Goal: Information Seeking & Learning: Compare options

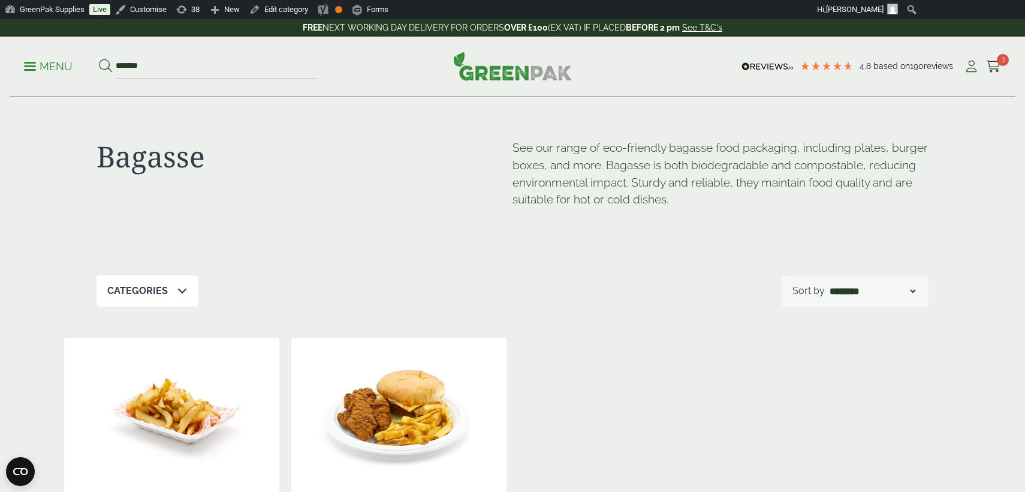
click at [54, 65] on p "Menu" at bounding box center [48, 66] width 49 height 14
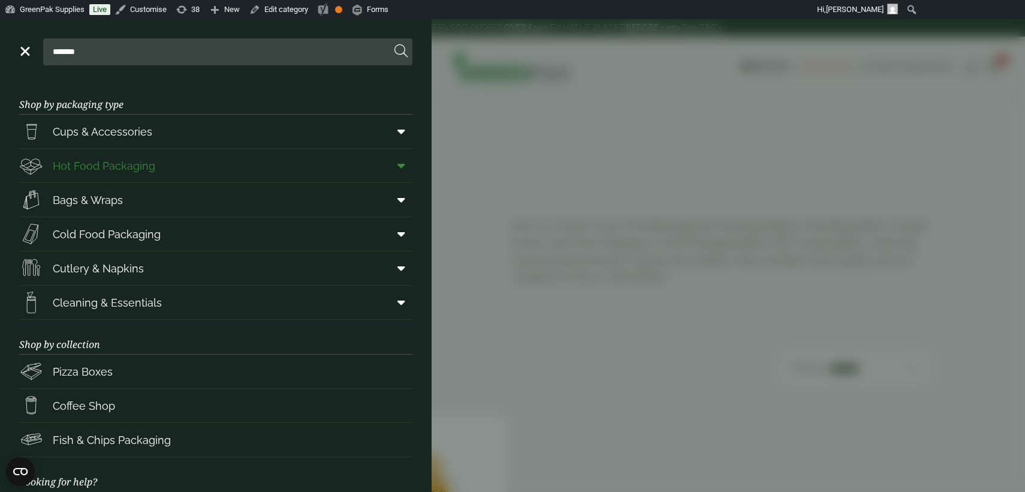
click at [240, 163] on link "Hot Food Packaging" at bounding box center [215, 166] width 393 height 34
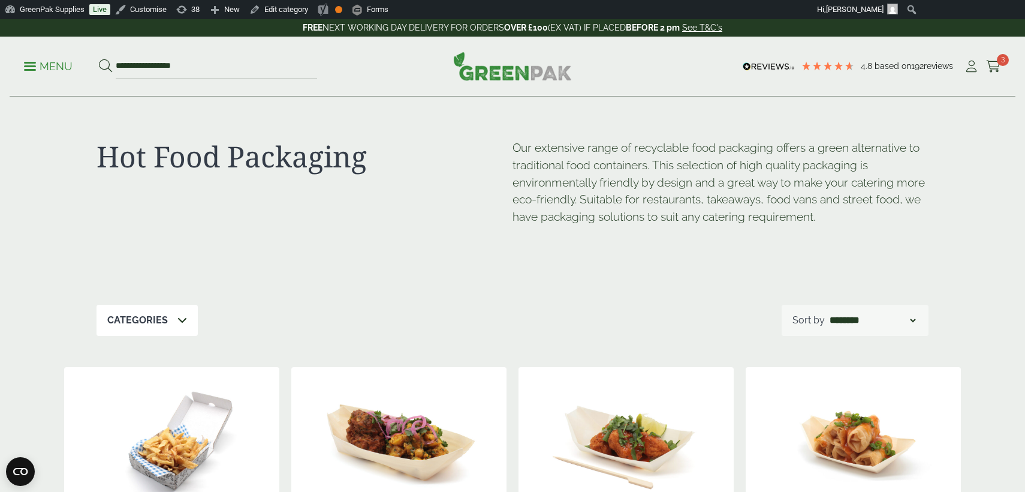
click at [57, 70] on p "Menu" at bounding box center [48, 66] width 49 height 14
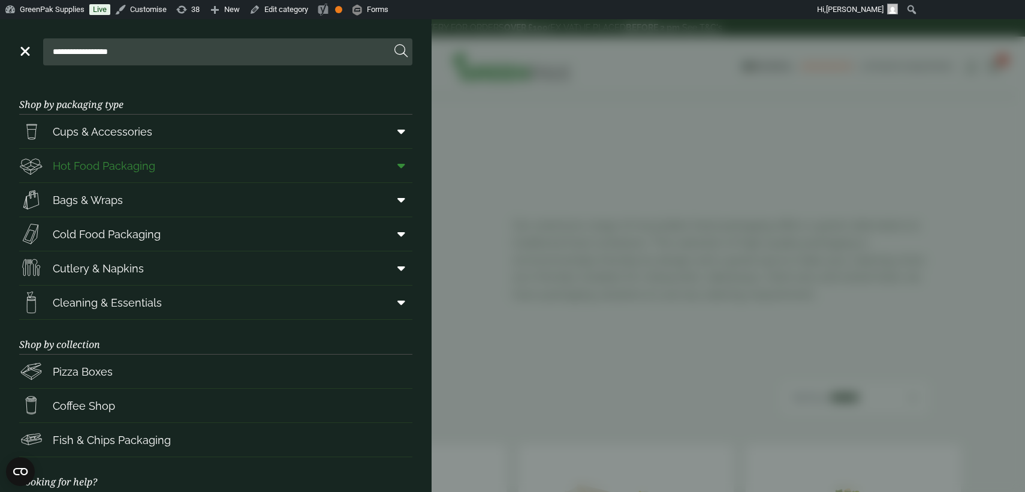
click at [400, 165] on icon at bounding box center [401, 165] width 8 height 12
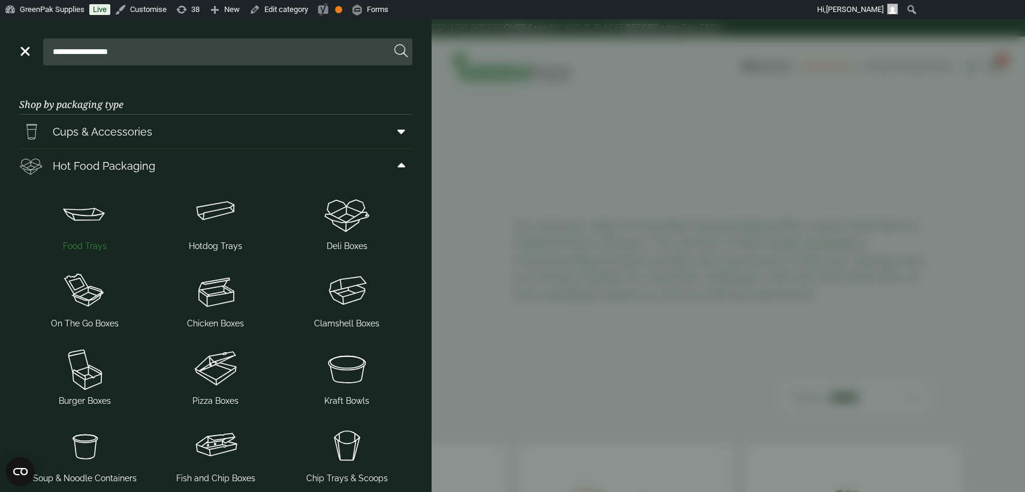
click at [98, 244] on span "Food Trays" at bounding box center [85, 246] width 44 height 13
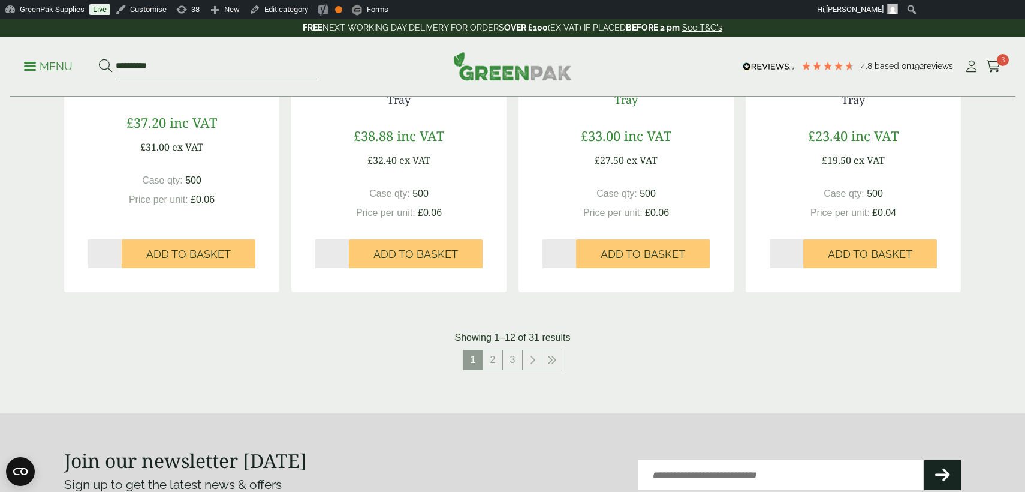
scroll to position [1272, 0]
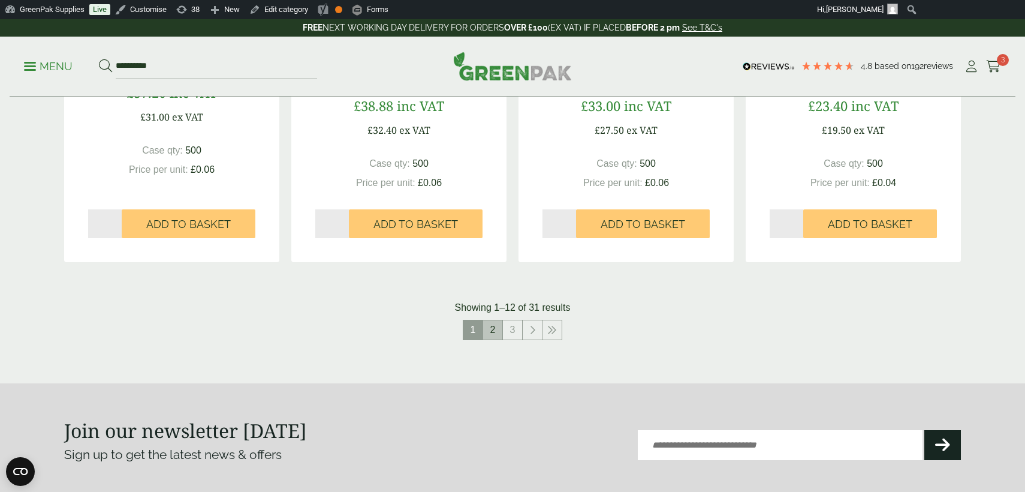
click at [496, 332] on link "2" at bounding box center [492, 329] width 19 height 19
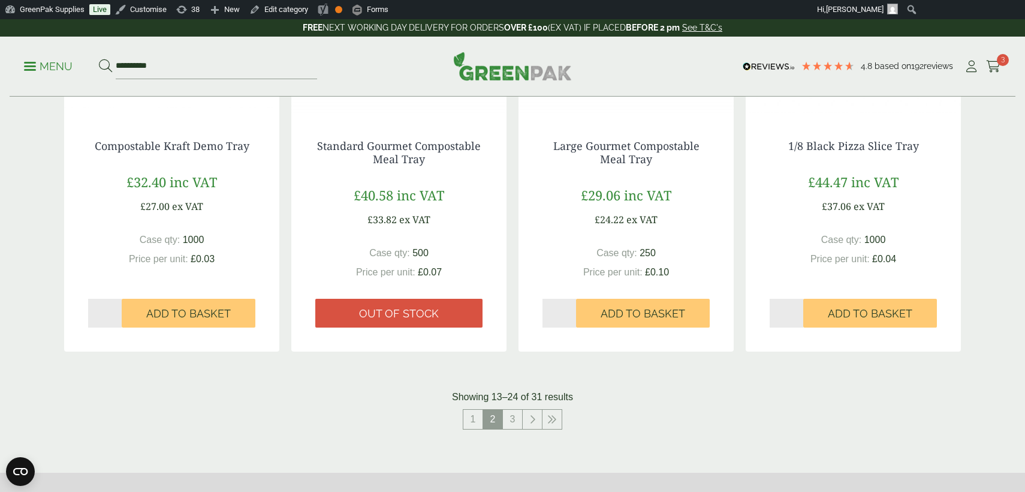
scroll to position [1195, 0]
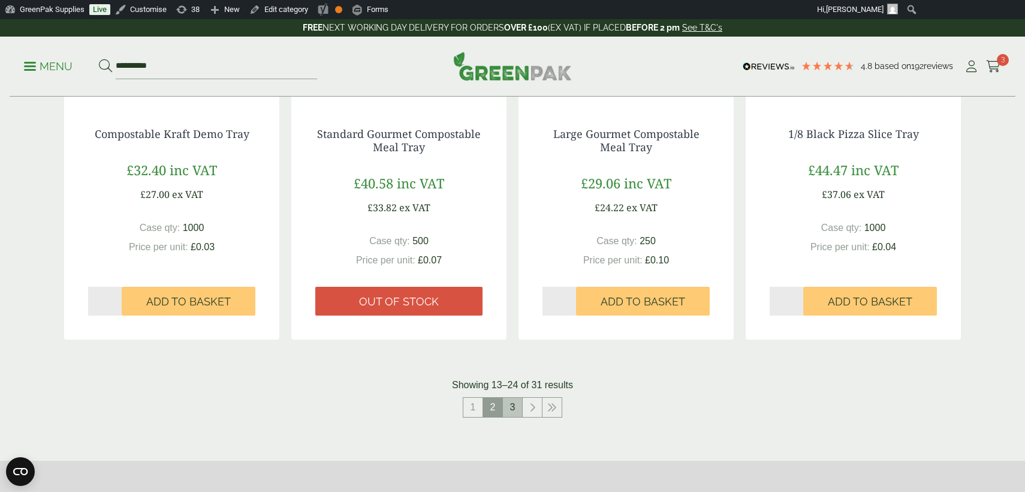
click at [509, 407] on link "3" at bounding box center [512, 406] width 19 height 19
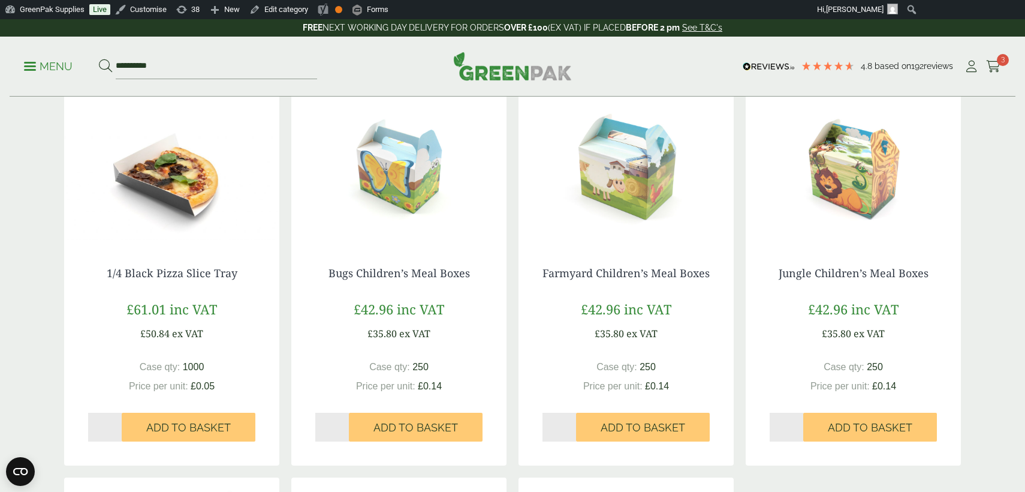
scroll to position [272, 0]
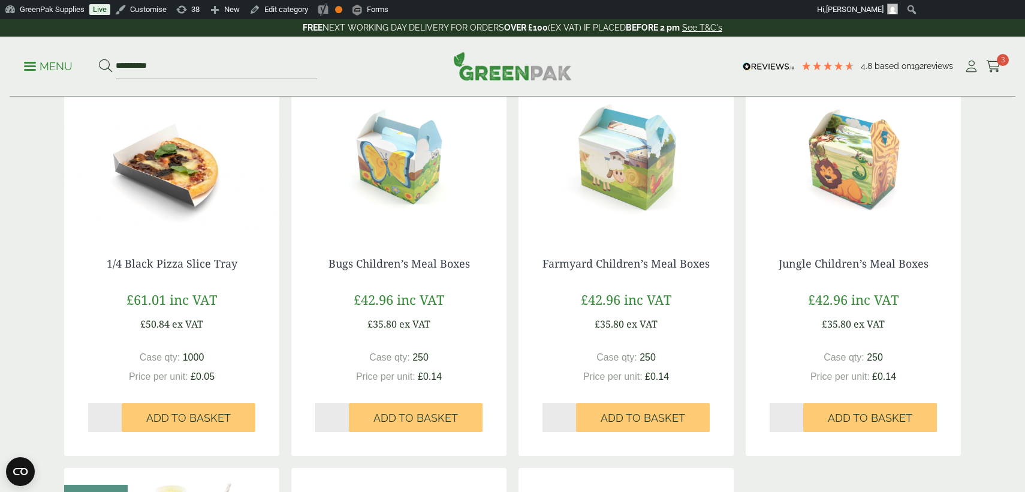
click at [63, 67] on p "Menu" at bounding box center [48, 66] width 49 height 14
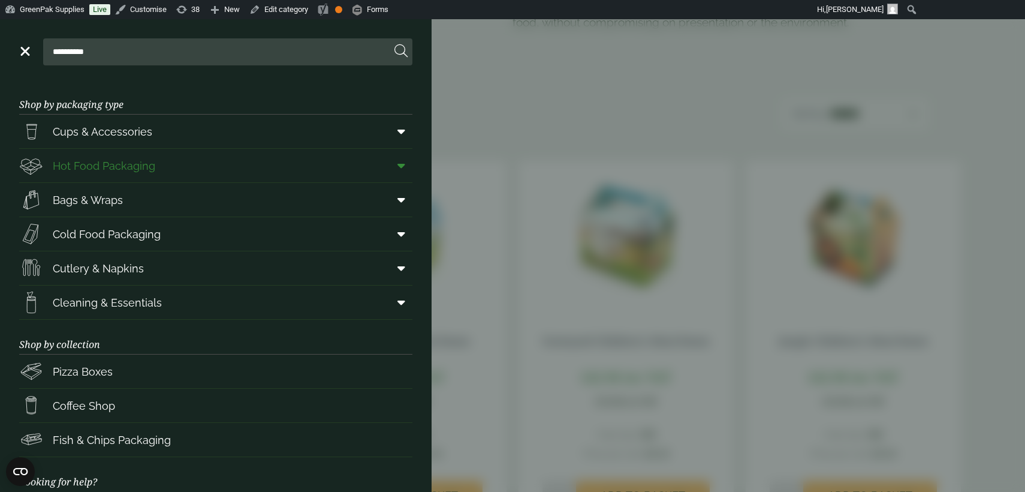
click at [396, 165] on span at bounding box center [398, 165] width 27 height 23
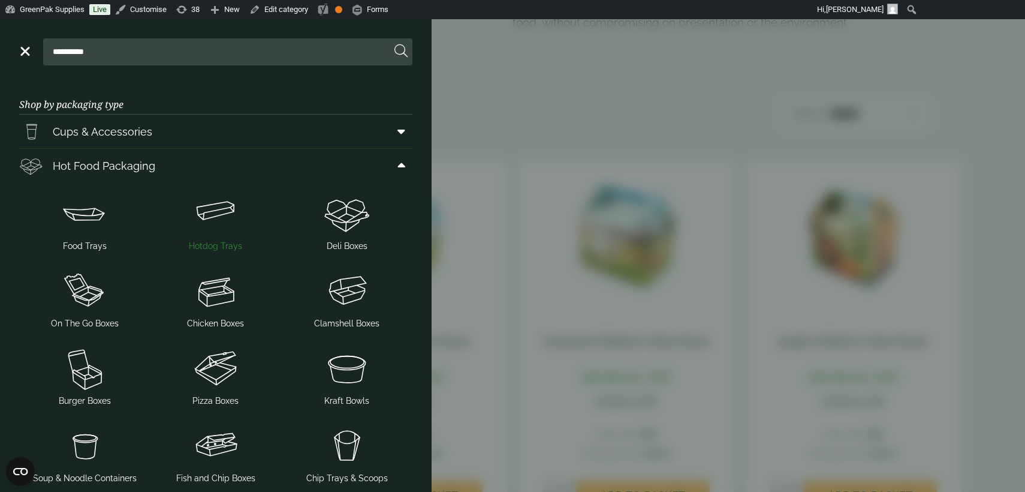
click at [234, 246] on span "Hotdog Trays" at bounding box center [215, 246] width 53 height 13
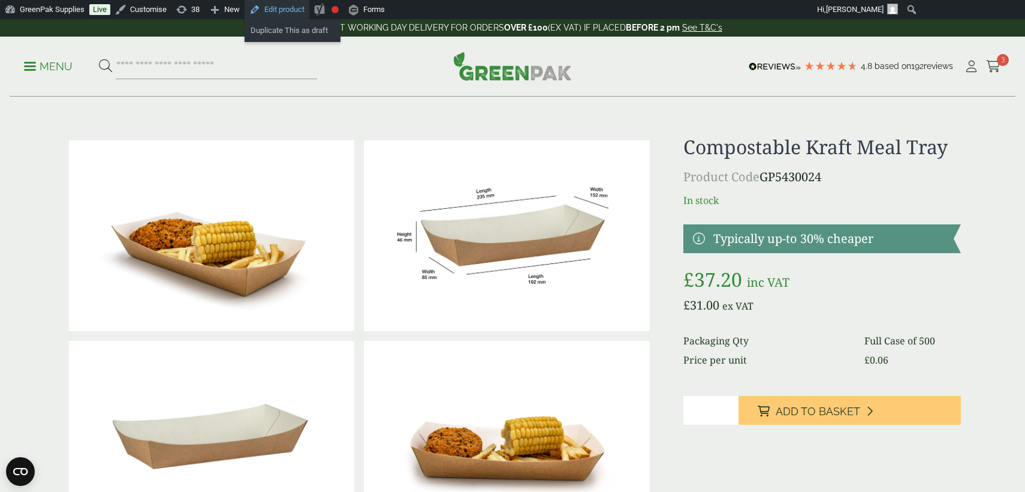
click at [297, 10] on link "Edit product" at bounding box center [277, 9] width 65 height 19
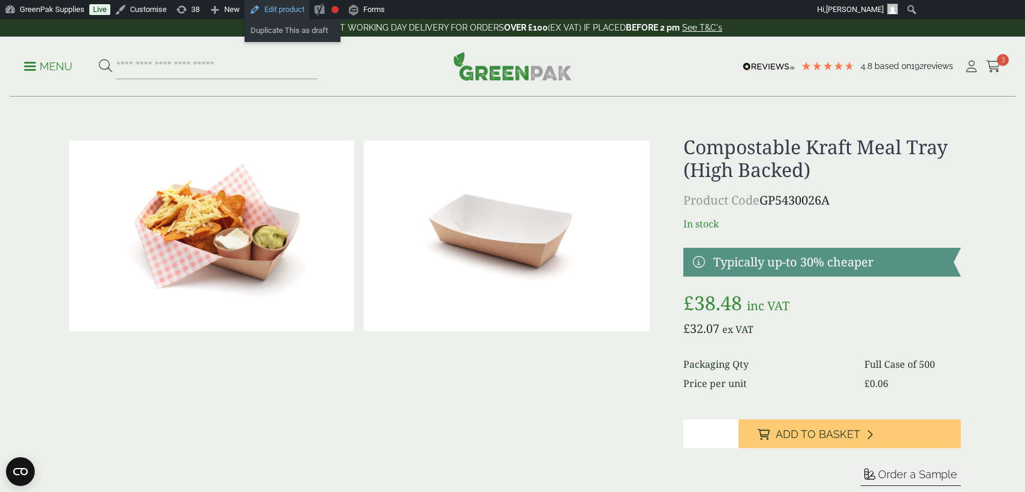
click at [292, 10] on link "Edit product" at bounding box center [277, 9] width 65 height 19
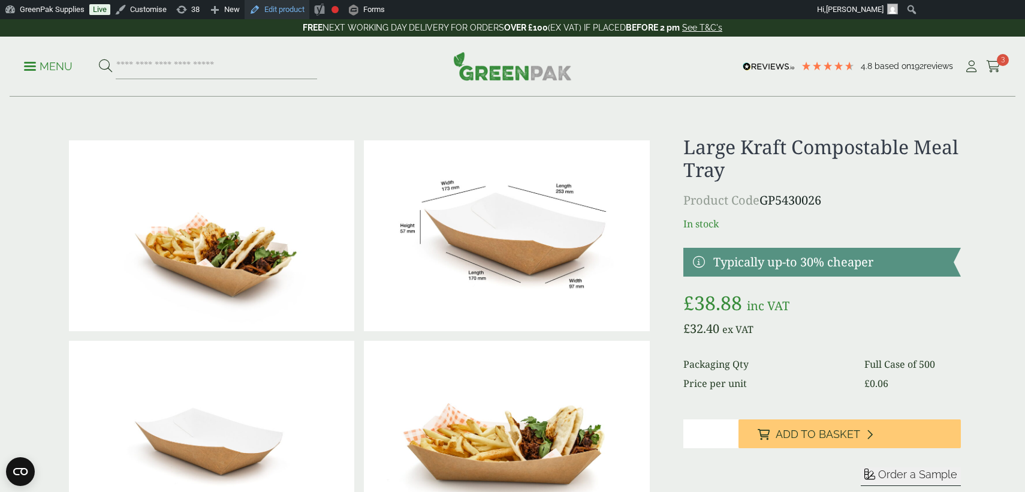
click at [293, 8] on link "Edit product" at bounding box center [277, 9] width 65 height 19
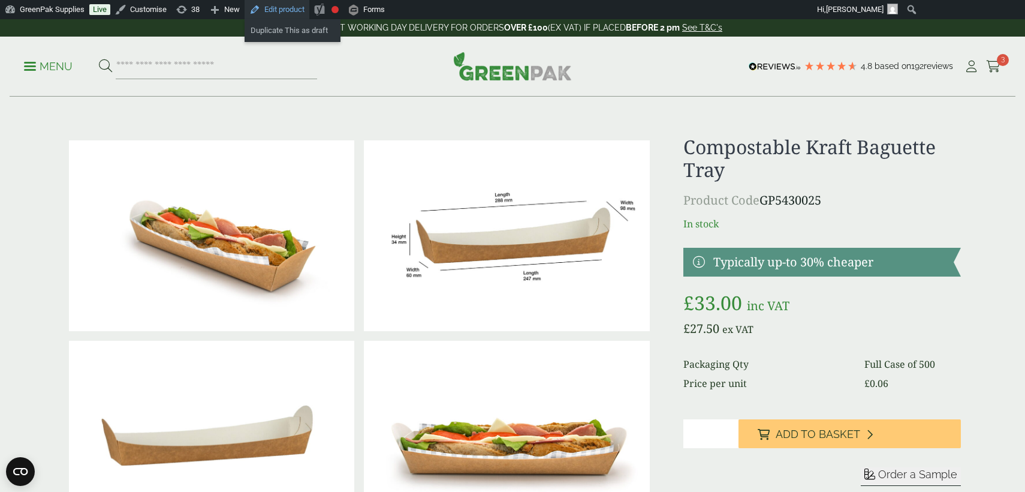
click at [290, 9] on link "Edit product" at bounding box center [277, 9] width 65 height 19
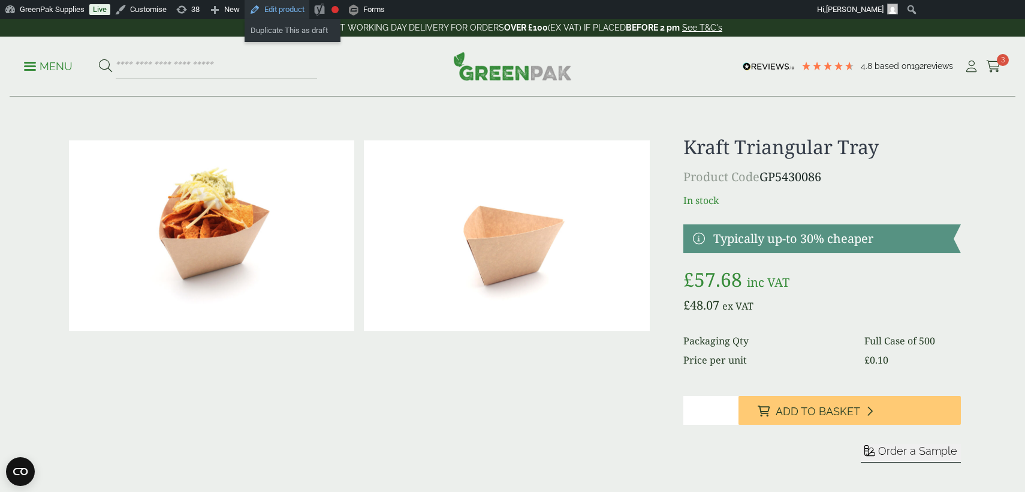
click at [302, 8] on link "Edit product" at bounding box center [277, 9] width 65 height 19
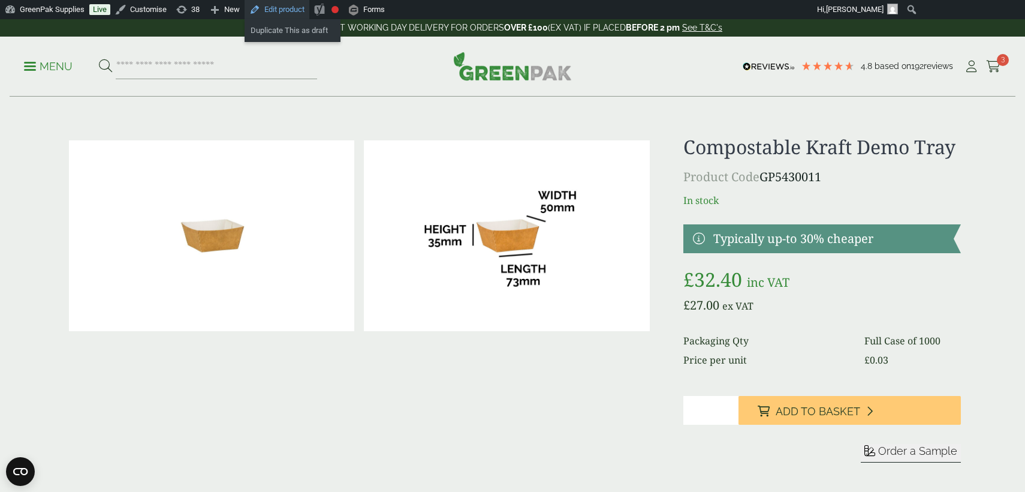
click at [297, 10] on link "Edit product" at bounding box center [277, 9] width 65 height 19
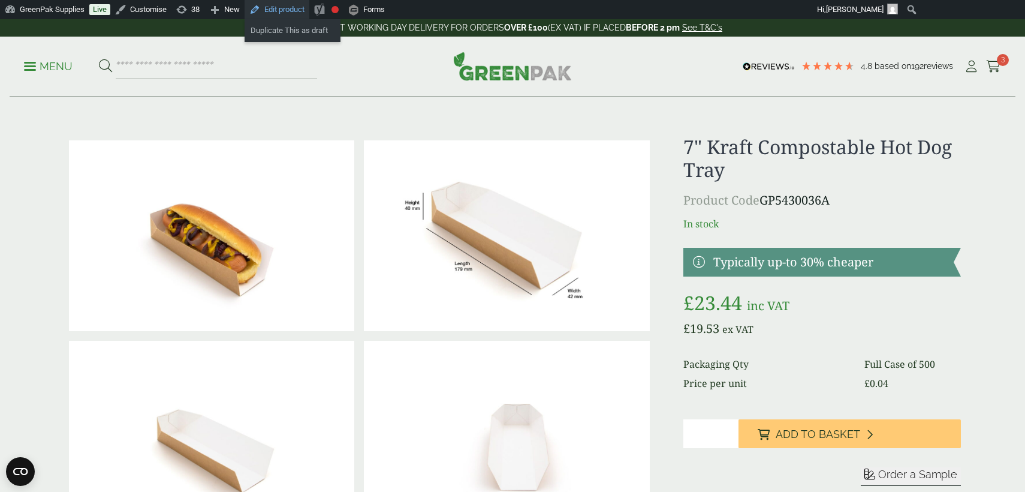
click at [297, 10] on link "Edit product" at bounding box center [277, 9] width 65 height 19
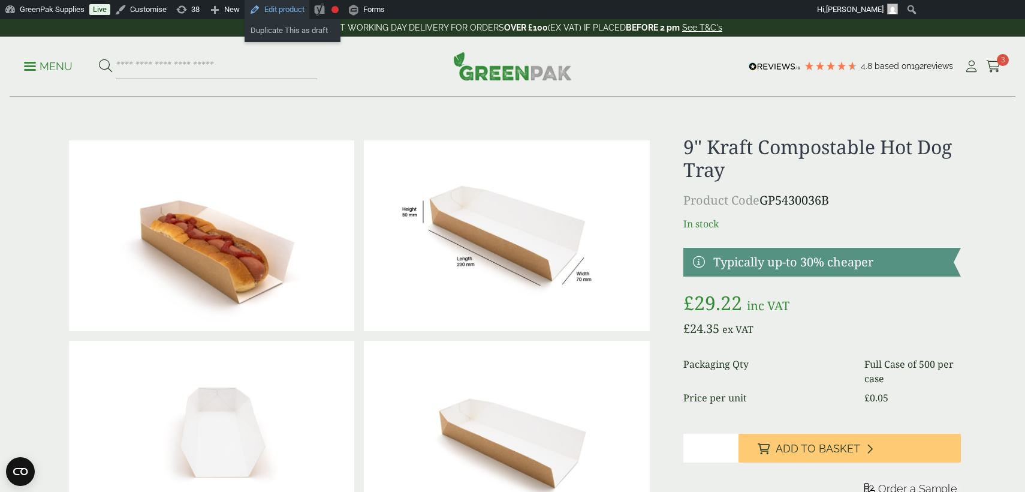
click at [296, 11] on link "Edit product" at bounding box center [277, 9] width 65 height 19
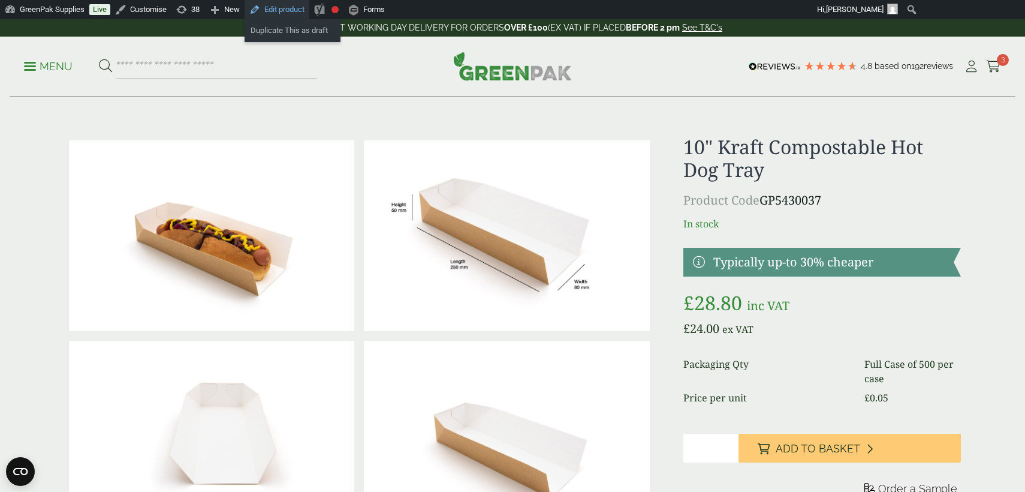
click at [290, 11] on link "Edit product" at bounding box center [277, 9] width 65 height 19
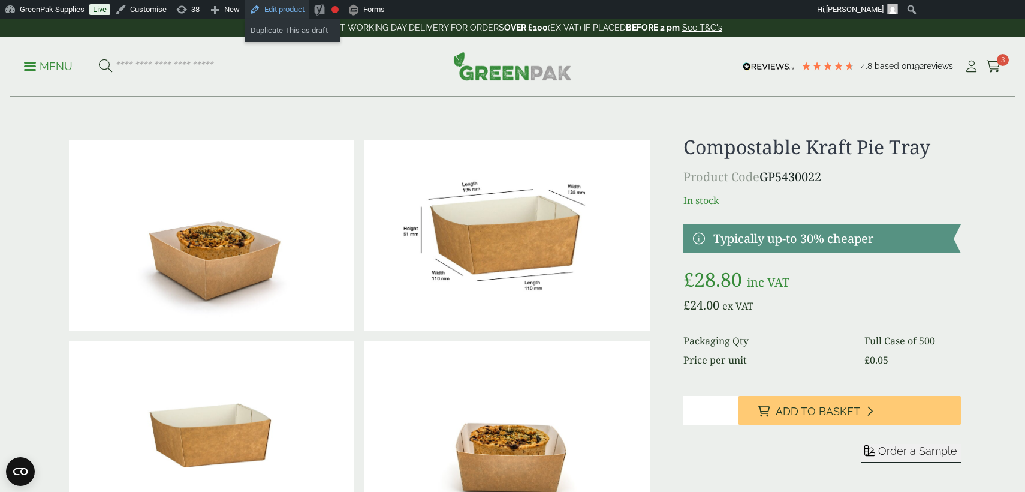
click at [303, 9] on link "Edit product" at bounding box center [277, 9] width 65 height 19
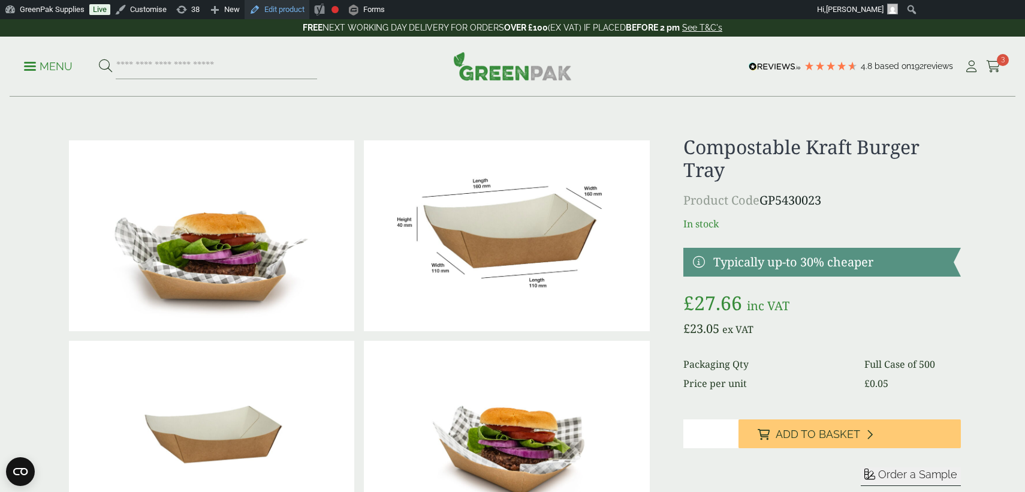
click at [293, 10] on link "Edit product" at bounding box center [277, 9] width 65 height 19
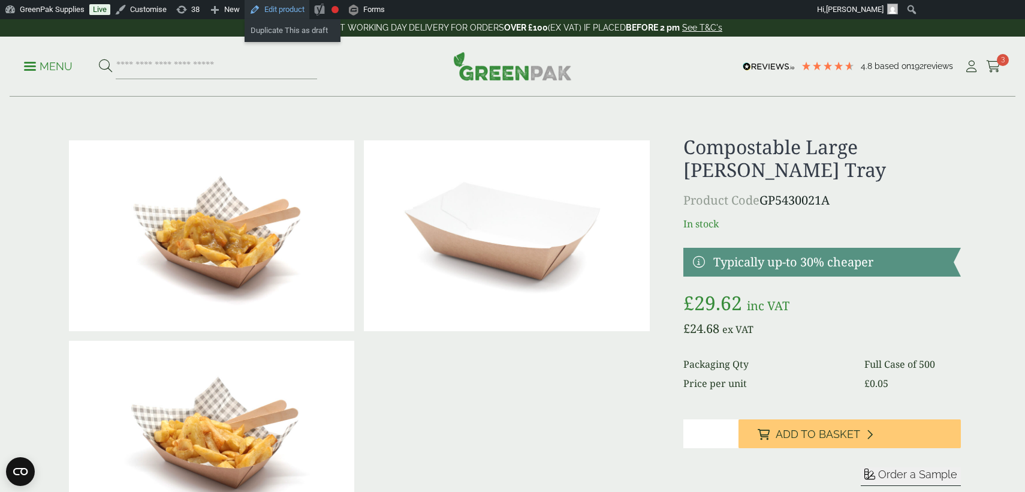
click at [302, 11] on link "Edit product" at bounding box center [277, 9] width 65 height 19
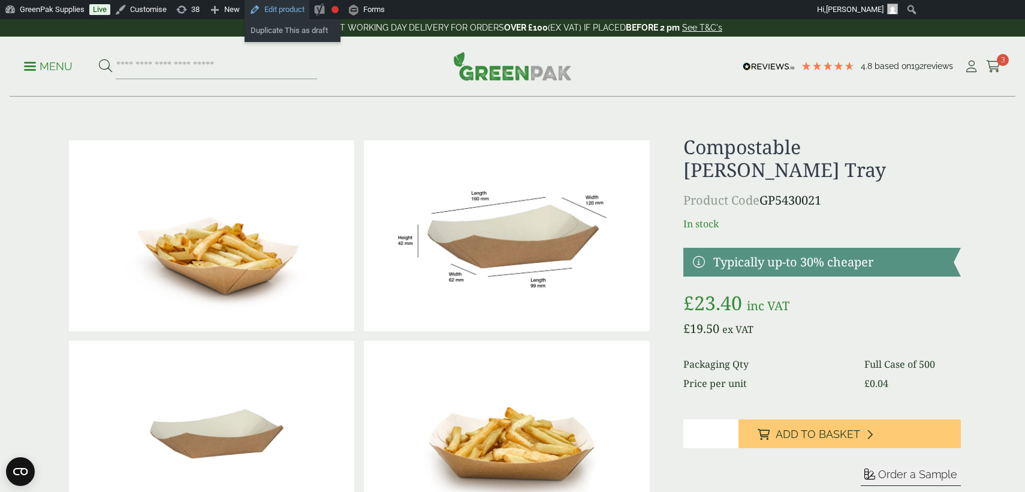
click at [291, 9] on link "Edit product" at bounding box center [277, 9] width 65 height 19
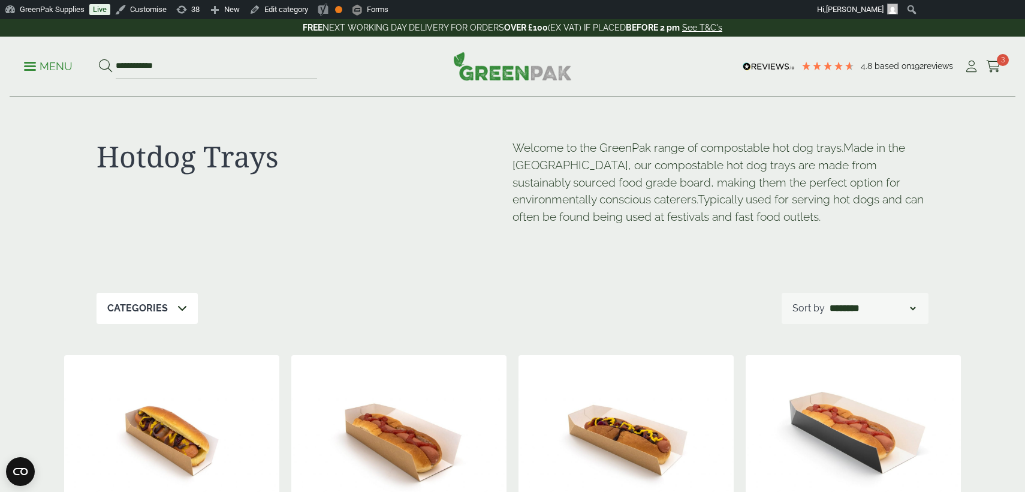
click at [56, 62] on p "Menu" at bounding box center [48, 66] width 49 height 14
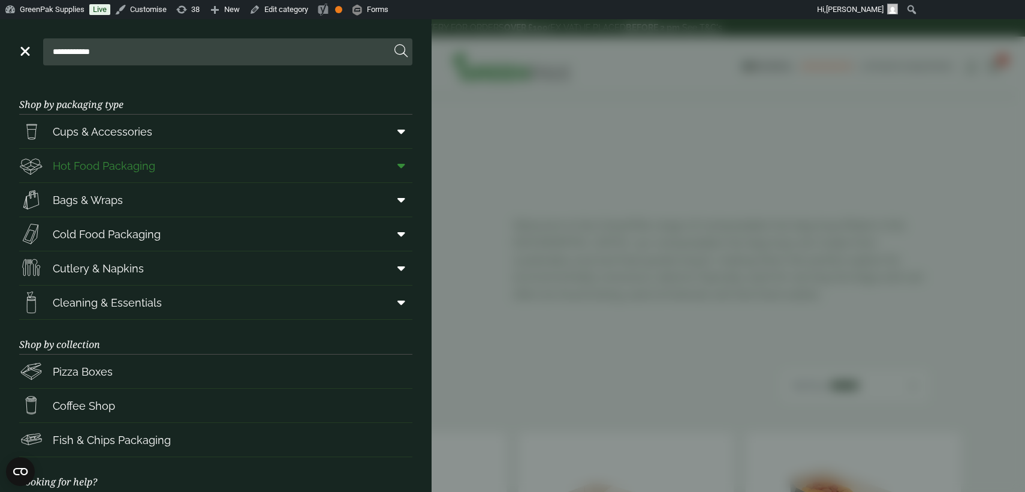
click at [399, 168] on icon at bounding box center [401, 165] width 8 height 12
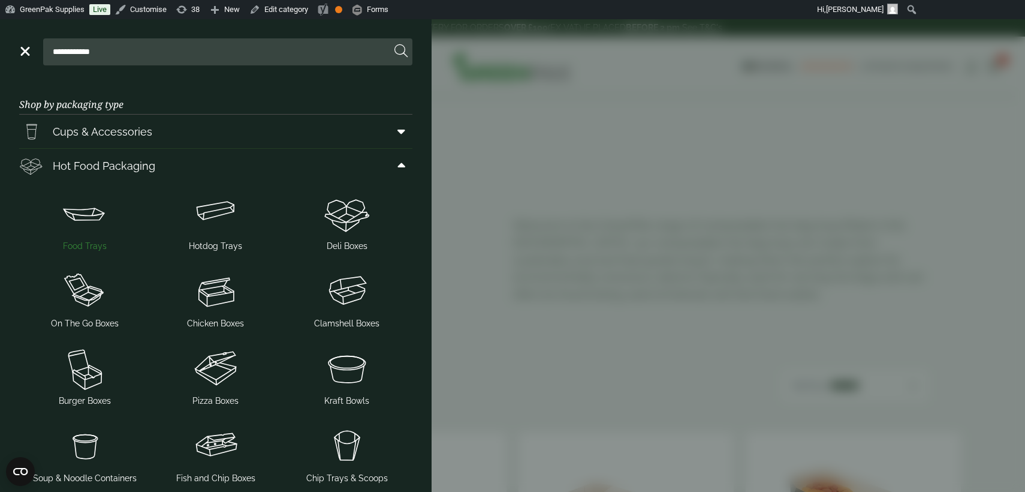
click at [94, 242] on span "Food Trays" at bounding box center [85, 246] width 44 height 13
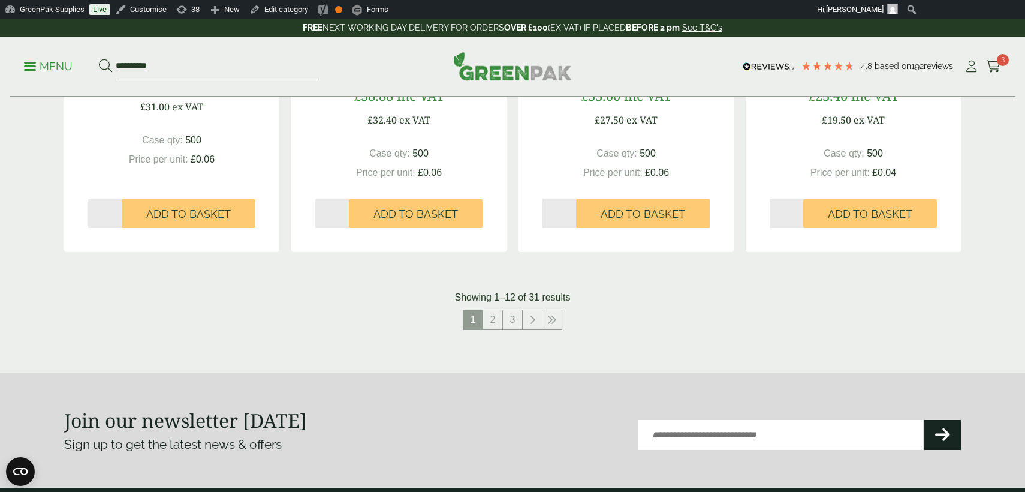
scroll to position [1339, 0]
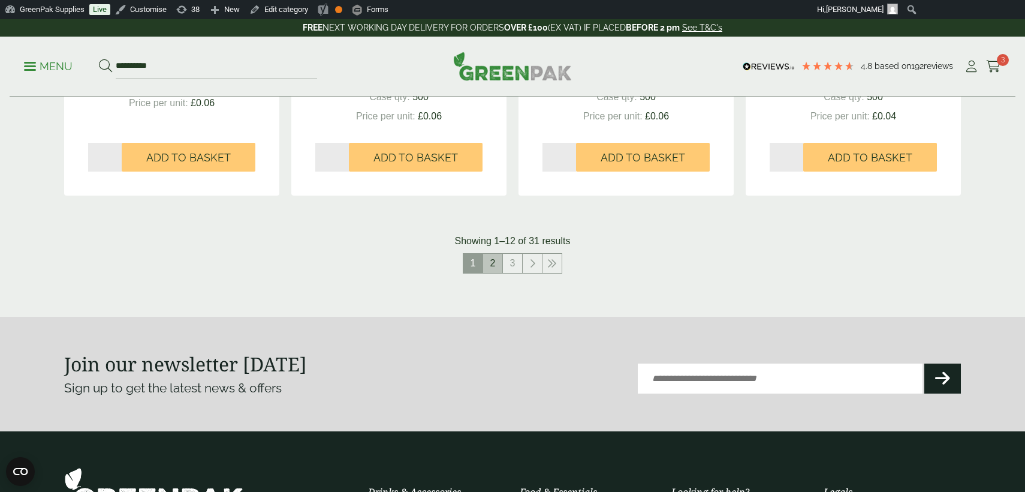
click at [494, 266] on link "2" at bounding box center [492, 263] width 19 height 19
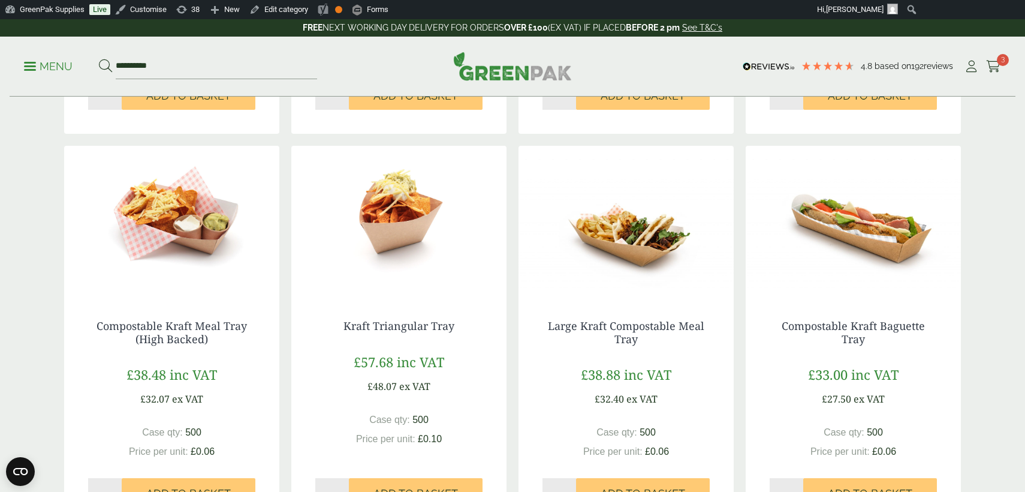
scroll to position [605, 0]
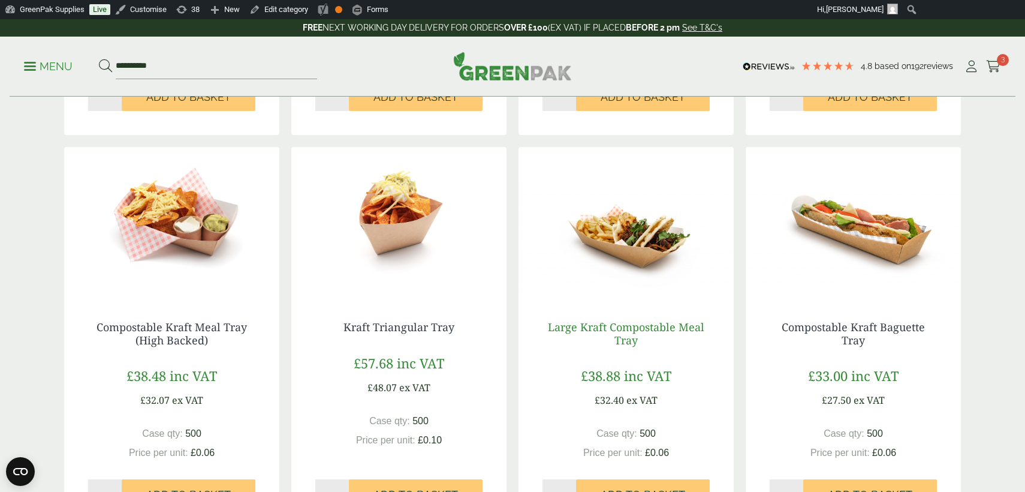
click at [623, 333] on link "Large Kraft Compostable Meal Tray" at bounding box center [626, 334] width 156 height 28
